Goal: Task Accomplishment & Management: Manage account settings

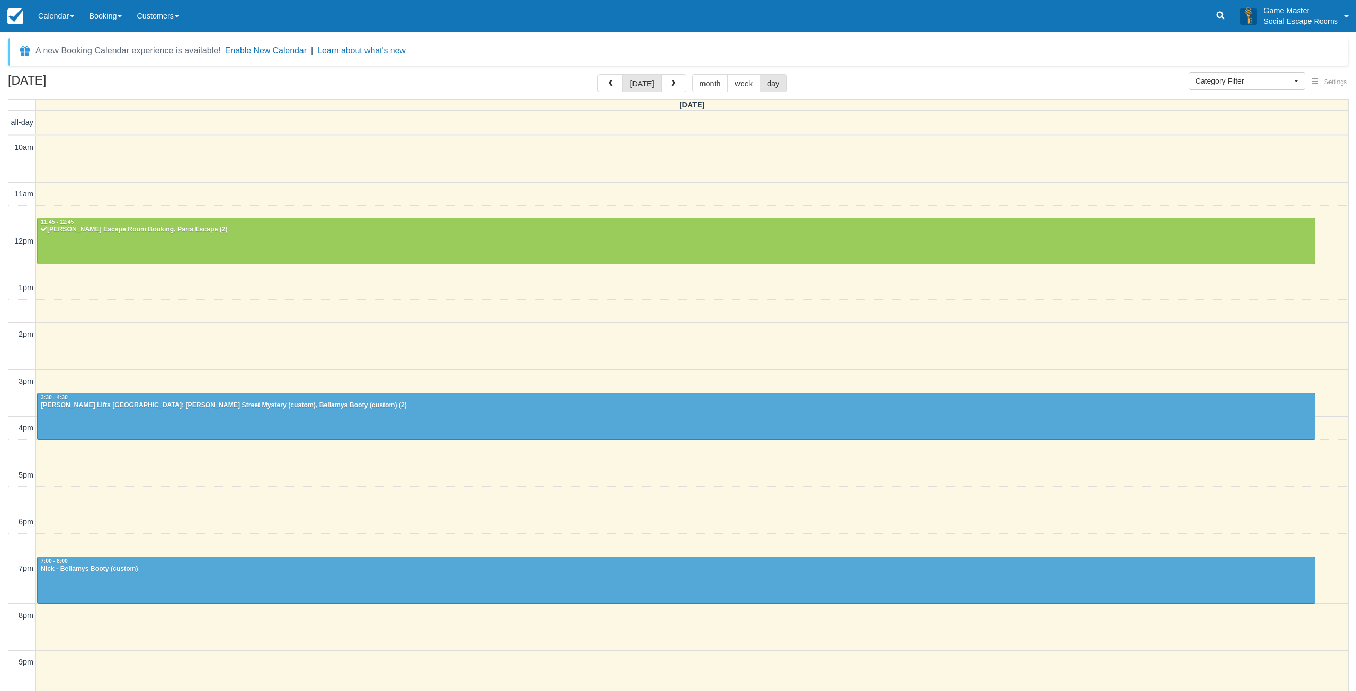
select select
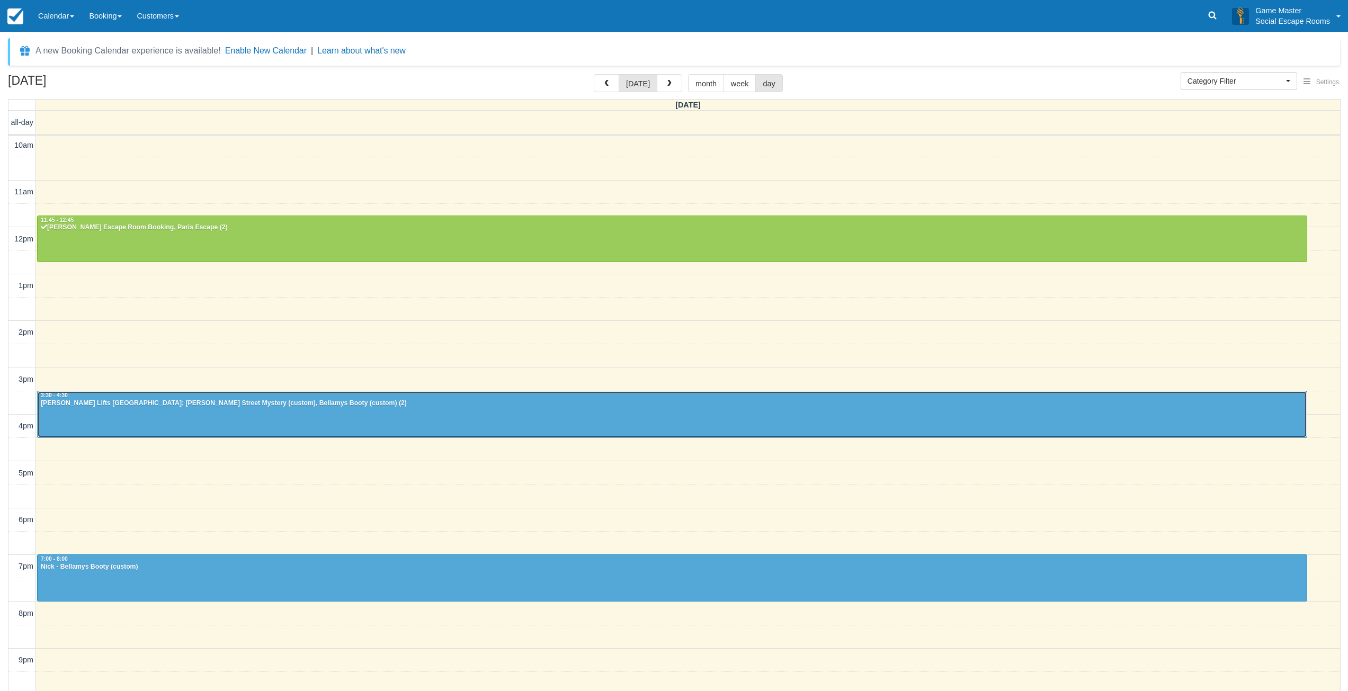
click at [254, 416] on div at bounding box center [672, 415] width 1269 height 46
